Goal: Task Accomplishment & Management: Manage account settings

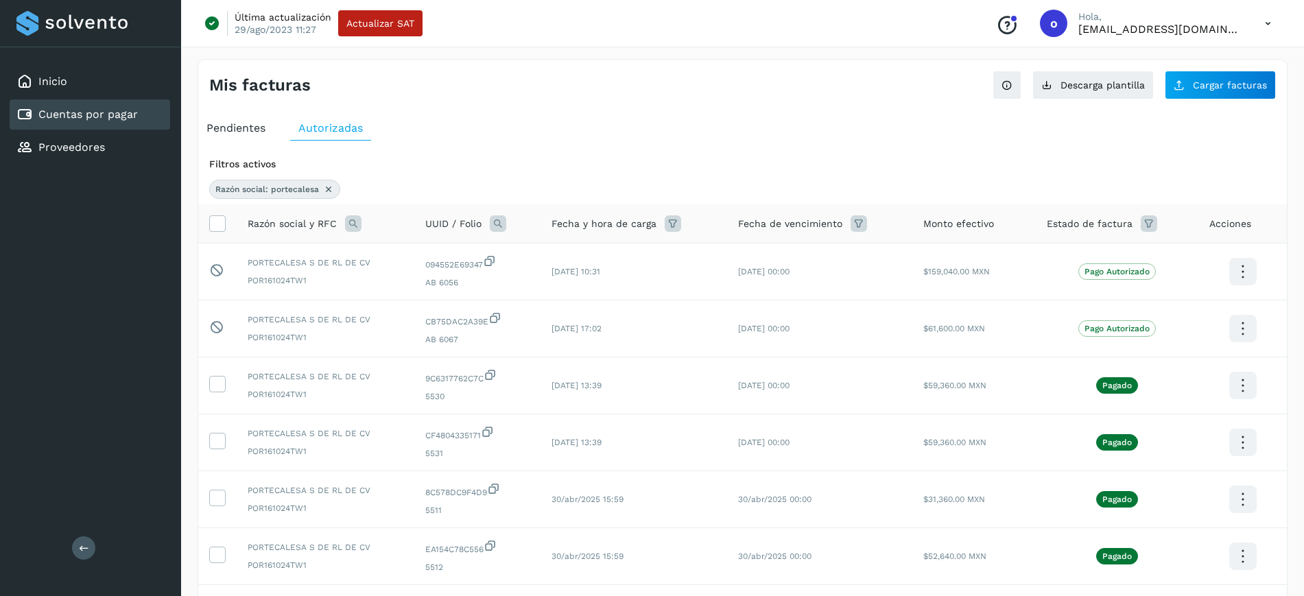
click at [96, 167] on div "Inicio Cuentas por pagar Proveedores" at bounding box center [90, 114] width 181 height 134
click at [103, 154] on div "Proveedores" at bounding box center [60, 147] width 88 height 16
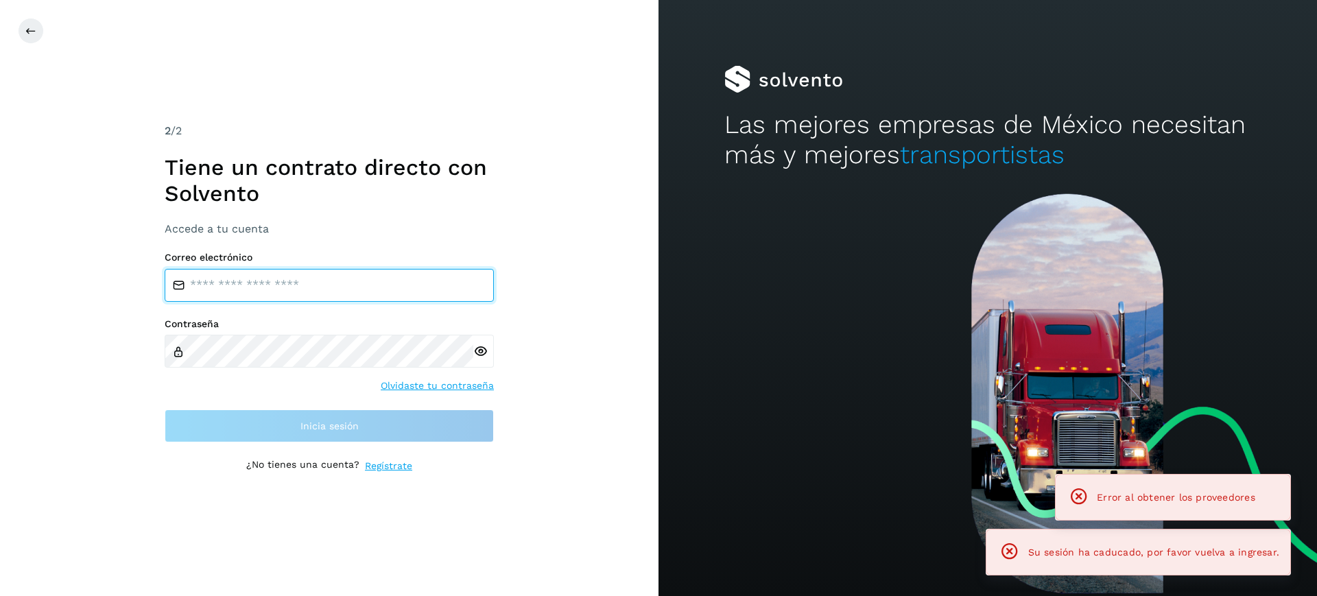
type input "**********"
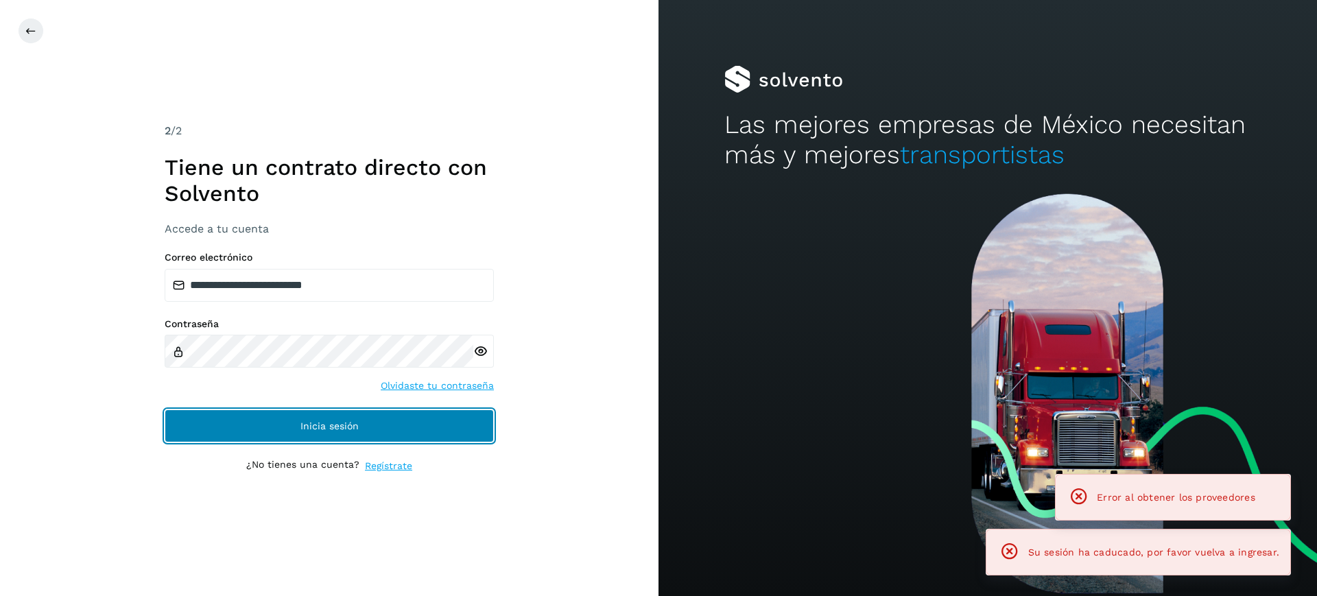
click at [292, 415] on button "Inicia sesión" at bounding box center [329, 425] width 329 height 33
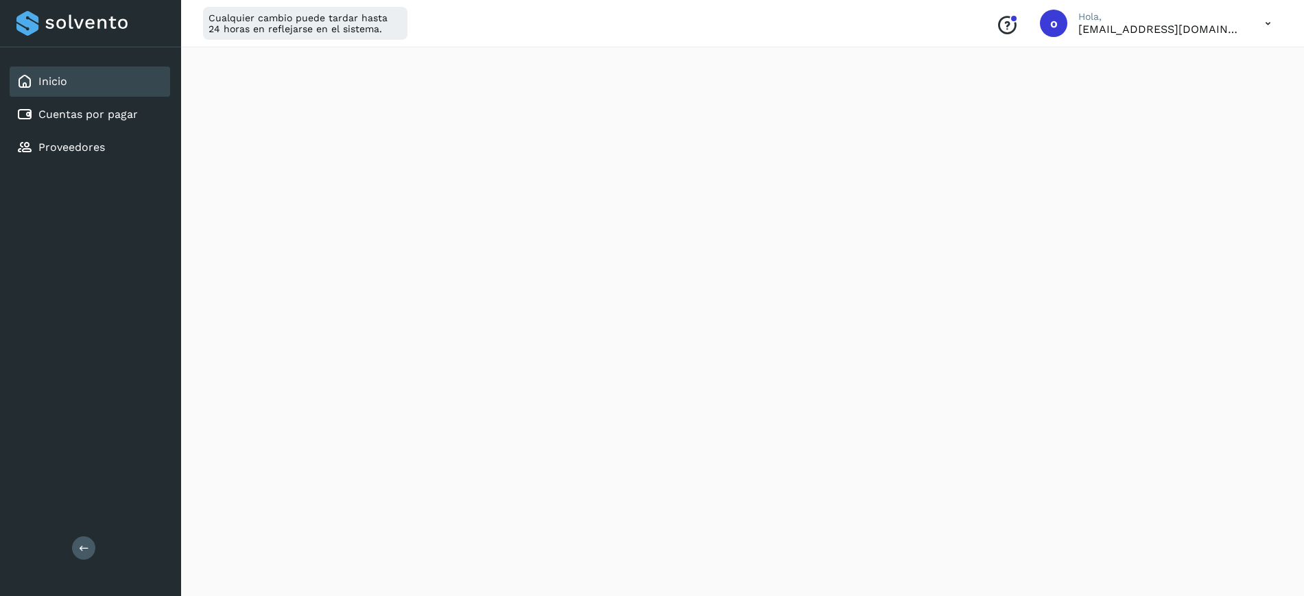
scroll to position [394, 0]
click at [106, 117] on link "Cuentas por pagar" at bounding box center [87, 114] width 99 height 13
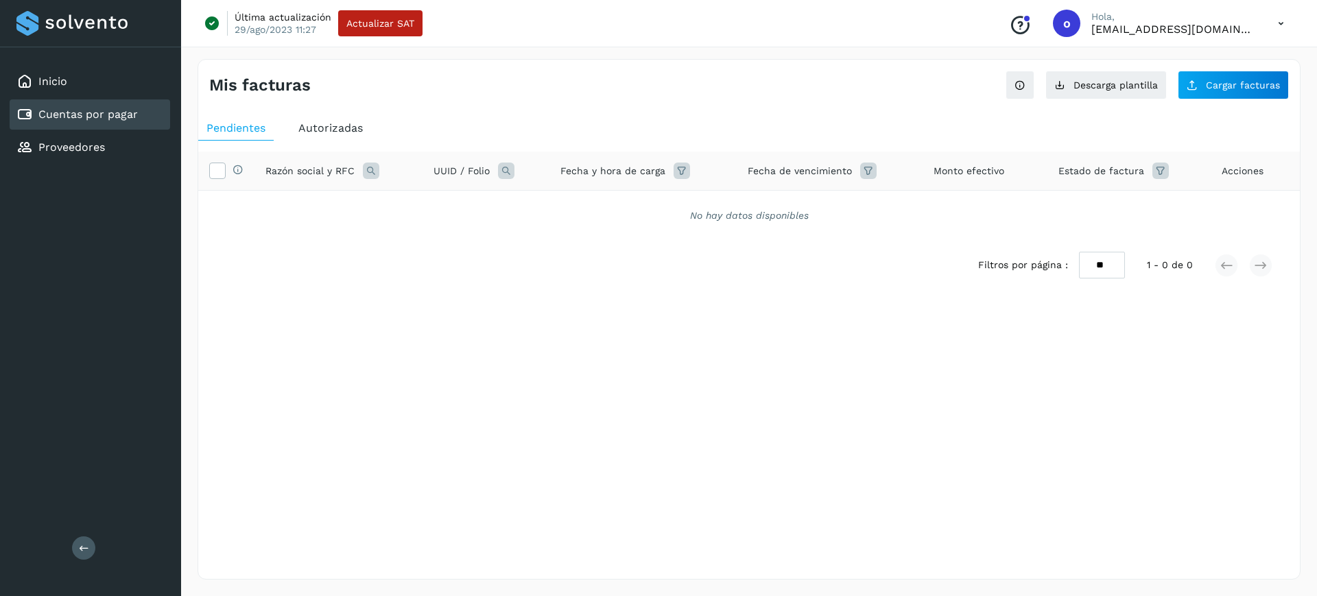
click at [331, 133] on span "Autorizadas" at bounding box center [330, 127] width 64 height 13
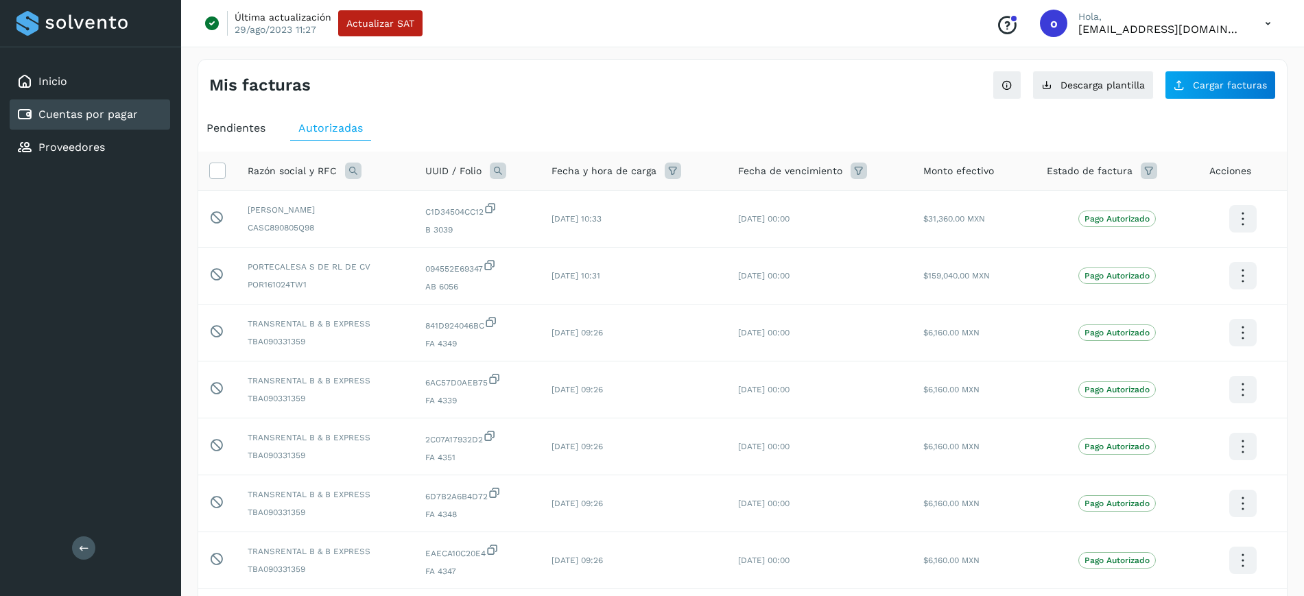
drag, startPoint x: 255, startPoint y: 136, endPoint x: 257, endPoint y: 143, distance: 7.0
click at [255, 137] on div "Pendientes" at bounding box center [235, 128] width 75 height 25
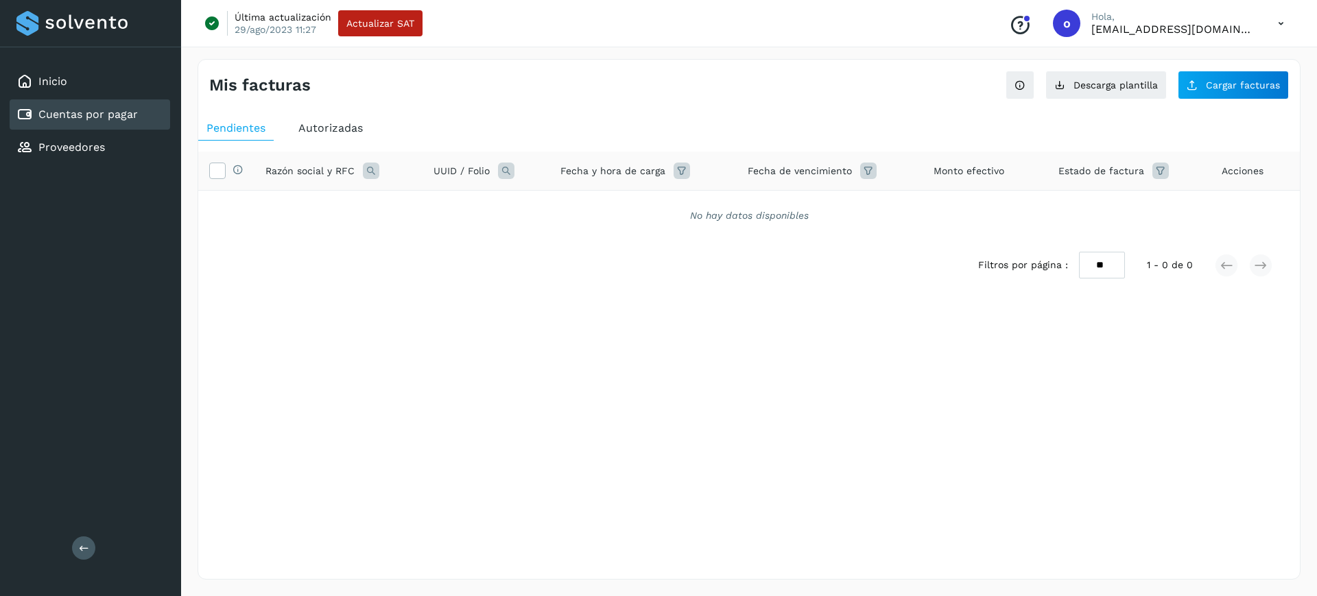
click at [501, 164] on icon at bounding box center [506, 171] width 16 height 16
click at [67, 123] on div "Cuentas por pagar" at bounding box center [90, 114] width 160 height 30
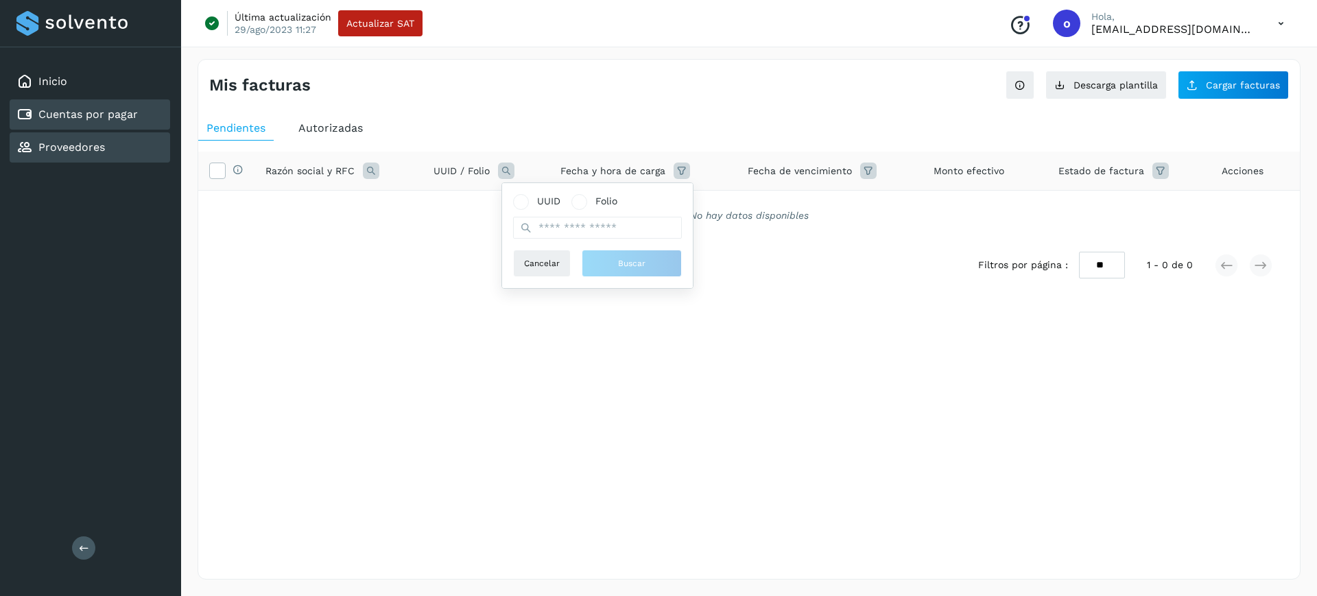
click at [79, 150] on link "Proveedores" at bounding box center [71, 147] width 67 height 13
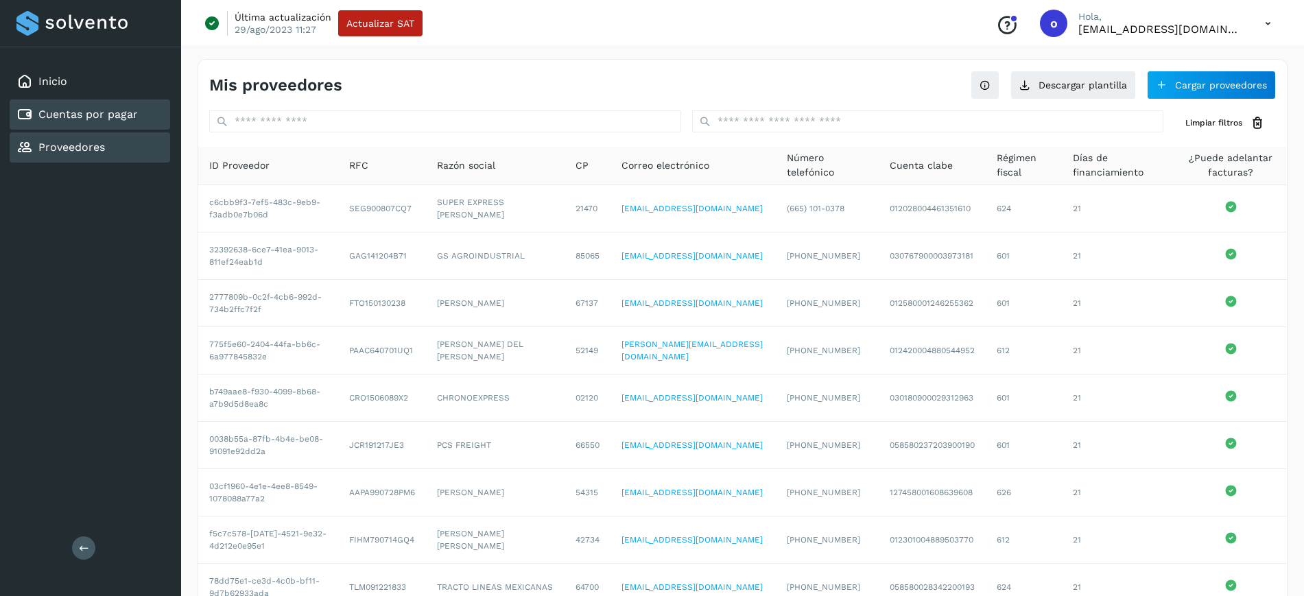
click at [84, 103] on div "Cuentas por pagar" at bounding box center [90, 114] width 160 height 30
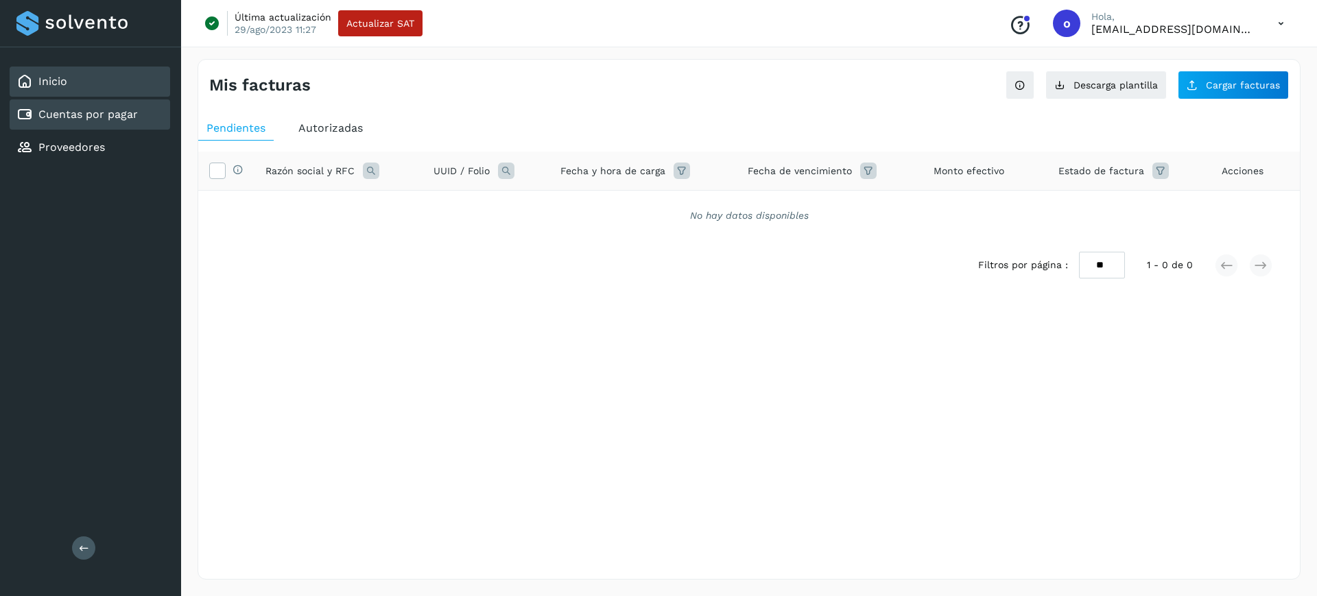
click at [93, 82] on div "Inicio" at bounding box center [90, 82] width 160 height 30
